Goal: Information Seeking & Learning: Learn about a topic

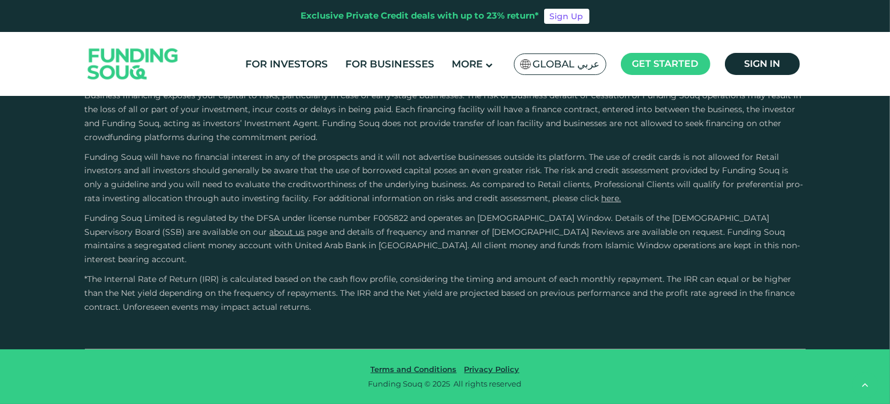
scroll to position [2549, 0]
type tc-range-slider "4"
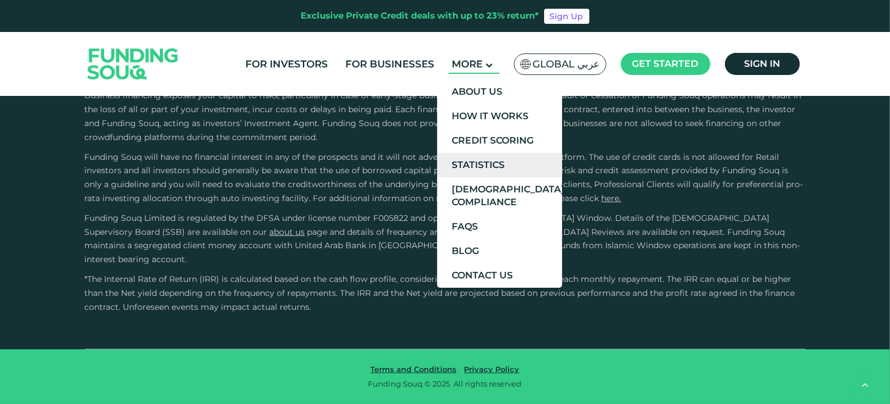
click at [486, 168] on link "Statistics" at bounding box center [499, 165] width 125 height 24
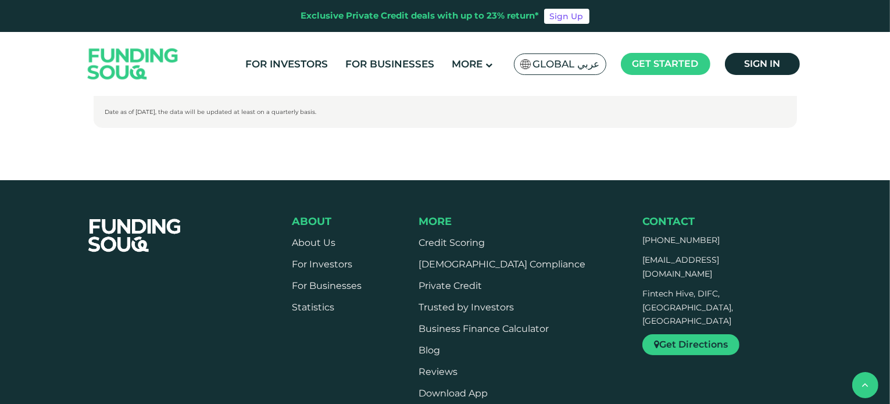
scroll to position [747, 0]
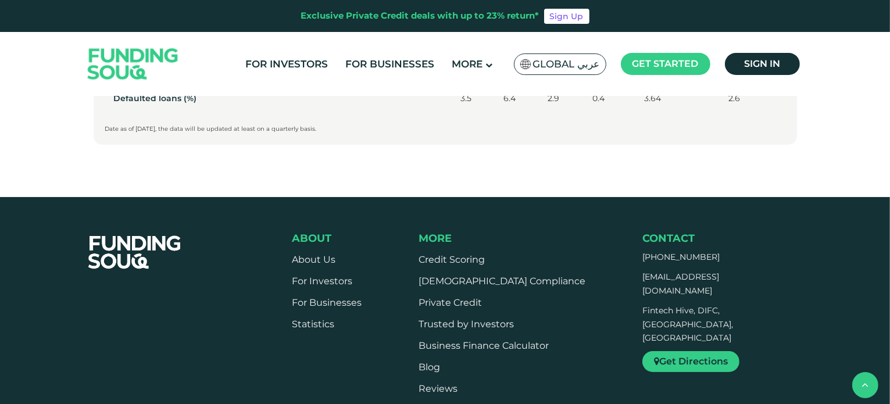
click at [141, 127] on p "Date as of [DATE], the data will be updated at least on a quarterly basis." at bounding box center [445, 128] width 680 height 9
